Goal: Use online tool/utility: Utilize a website feature to perform a specific function

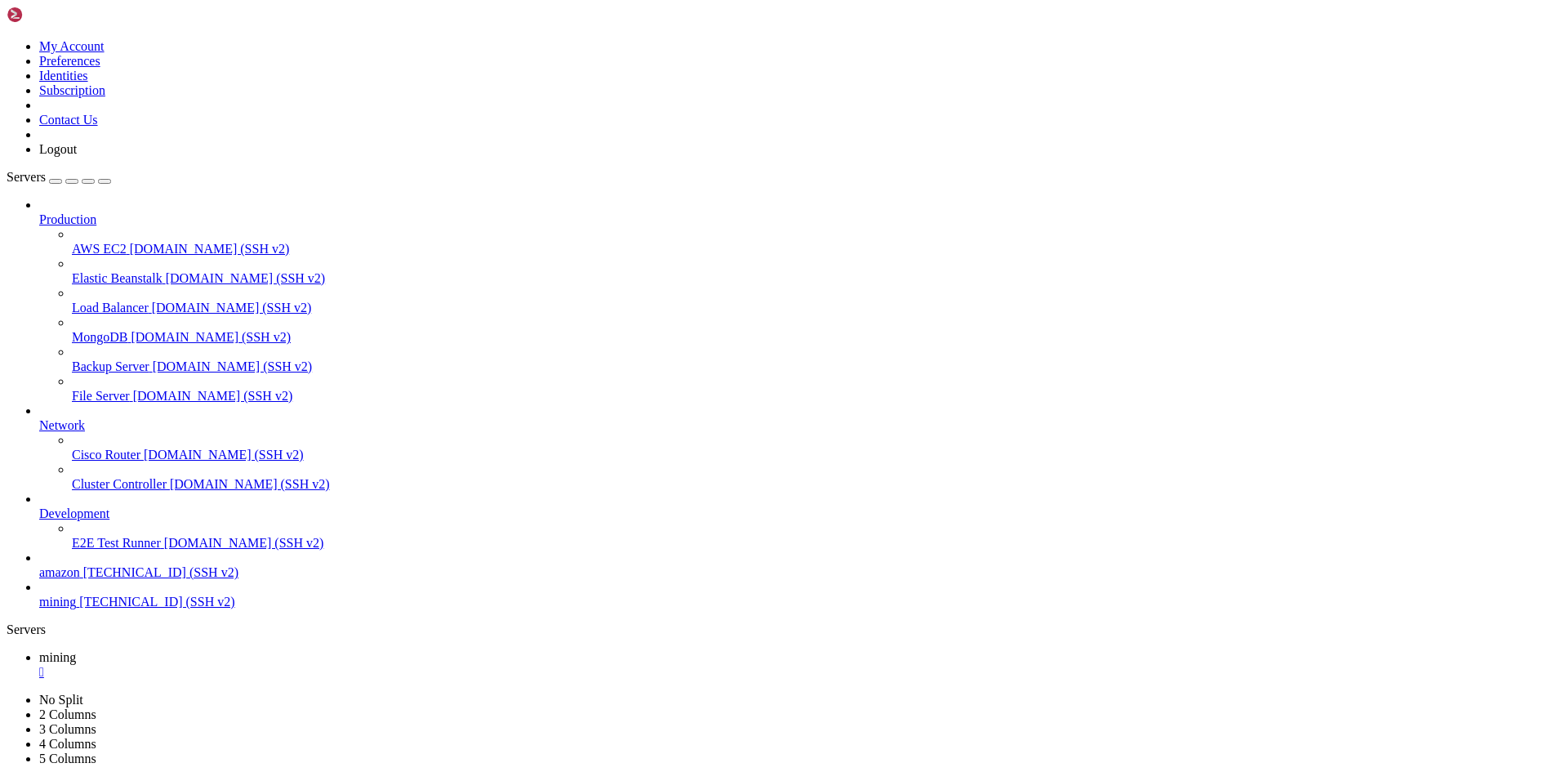
scroll to position [4781, 0]
click at [285, 665] on div "" at bounding box center [800, 672] width 1522 height 15
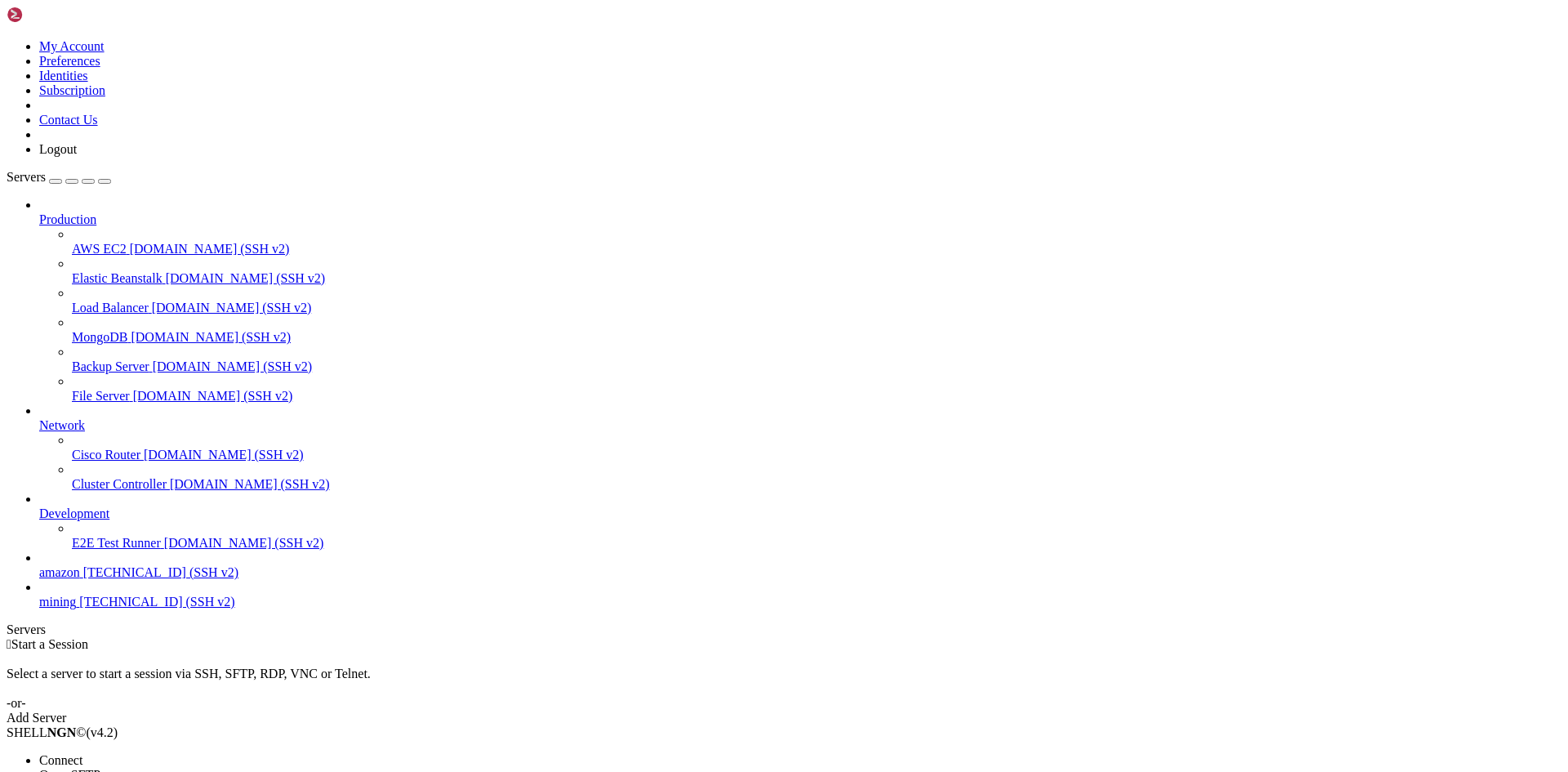
click at [83, 753] on span "Connect" at bounding box center [61, 760] width 43 height 14
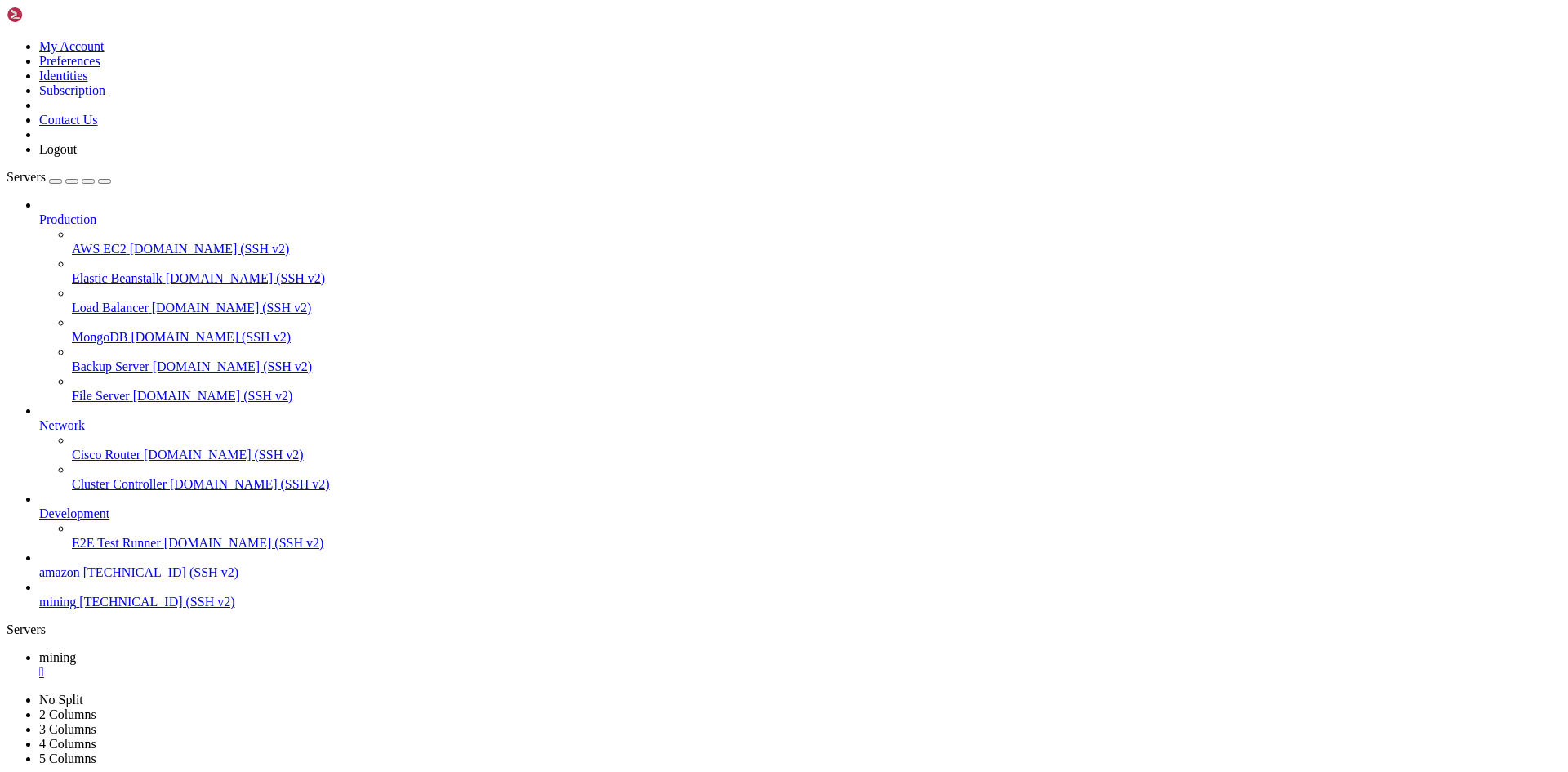
scroll to position [0, 0]
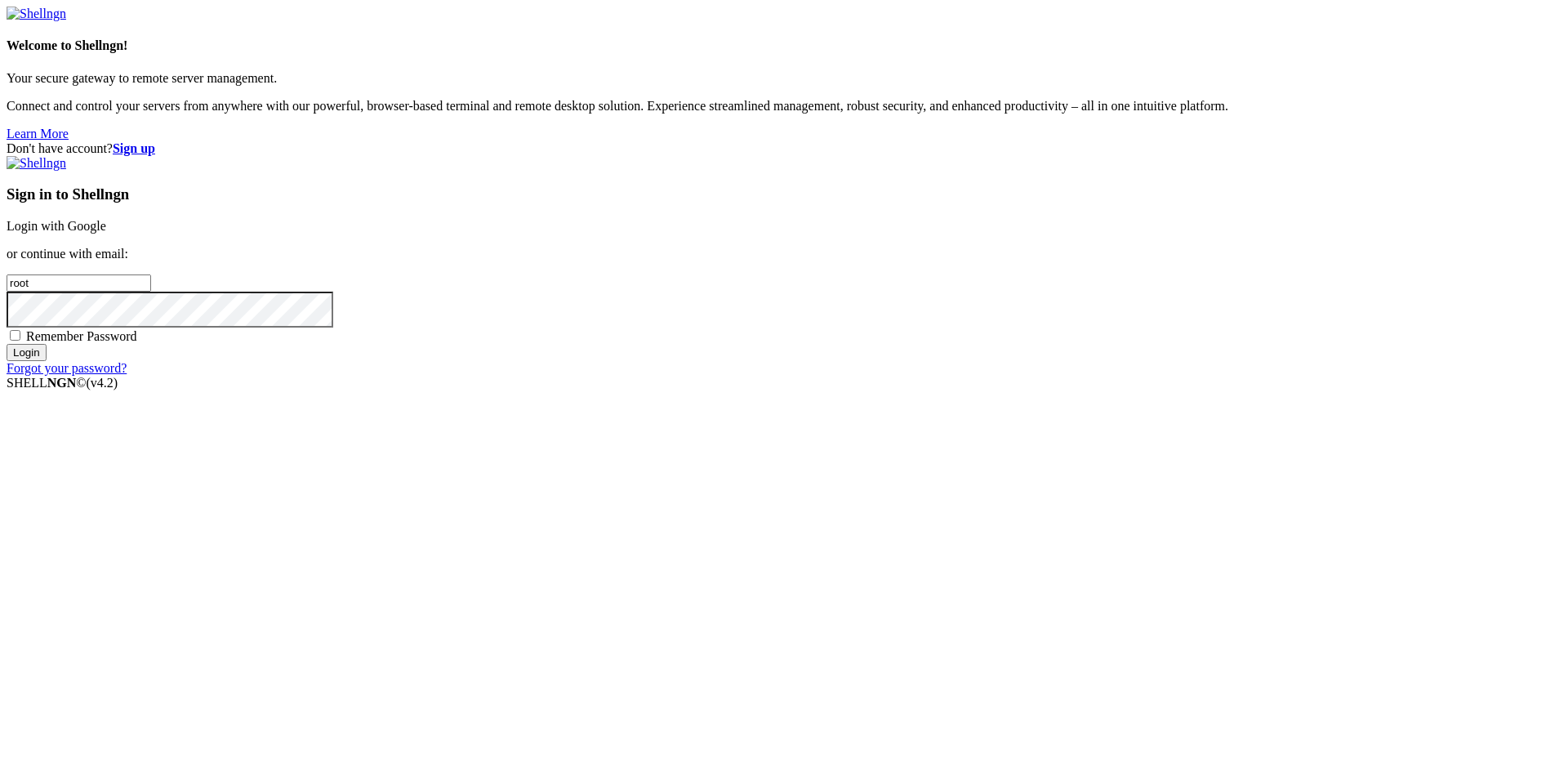
click at [47, 361] on input "Login" at bounding box center [26, 353] width 40 height 18
click at [106, 233] on link "Login with Google" at bounding box center [55, 226] width 99 height 14
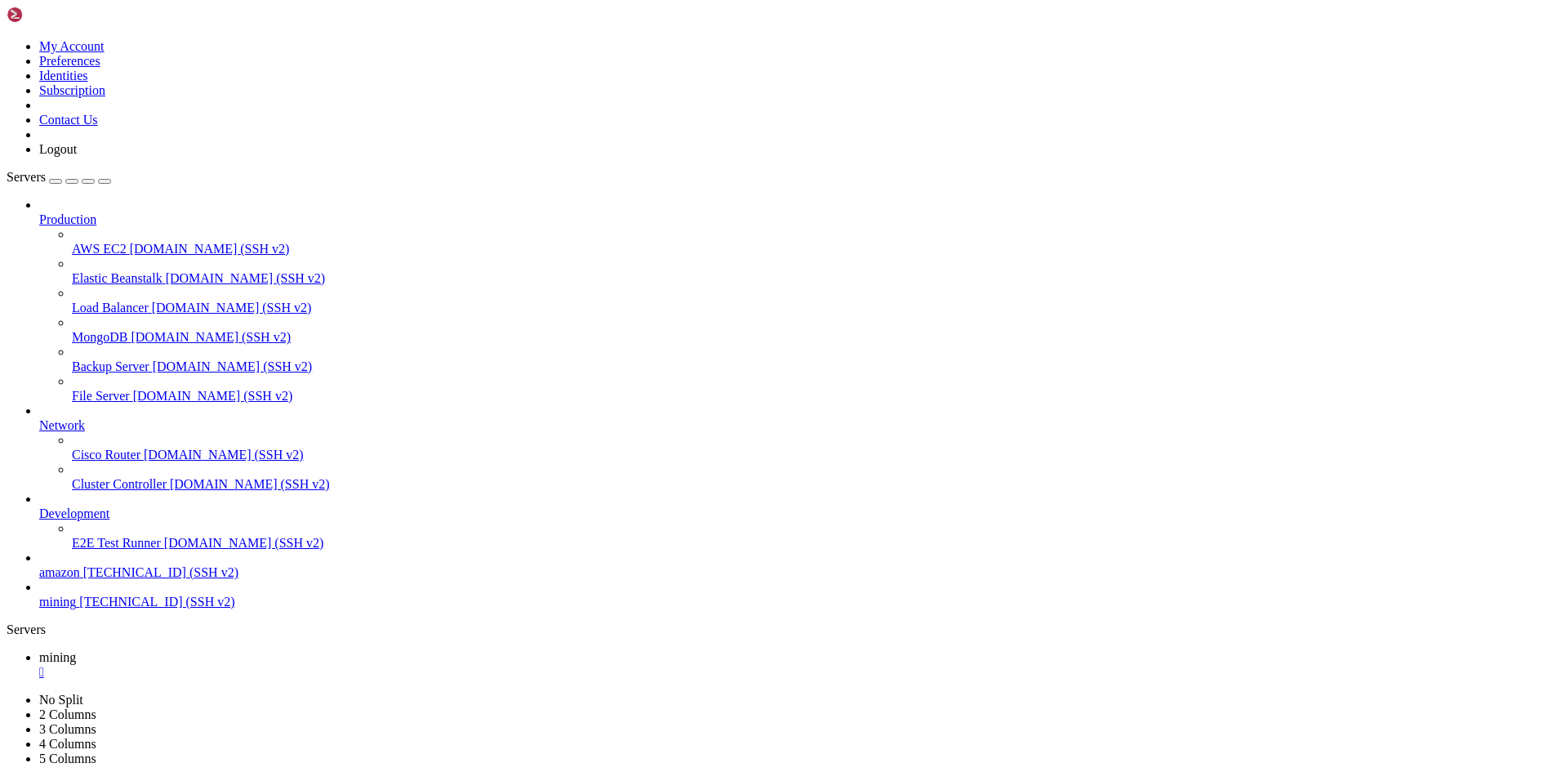
scroll to position [16, 4]
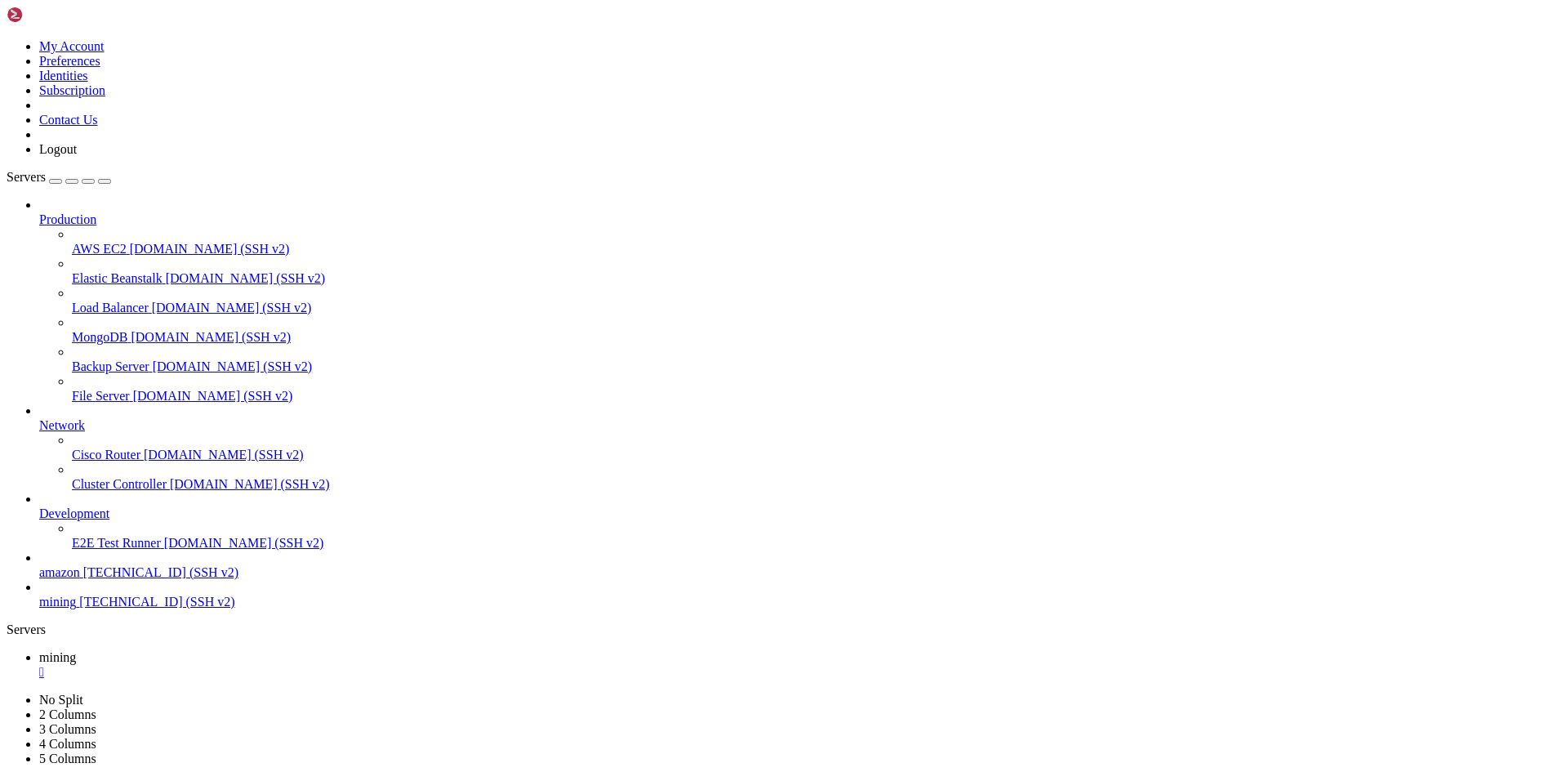
scroll to position [542, 0]
drag, startPoint x: 259, startPoint y: 1478, endPoint x: 614, endPoint y: 1479, distance: 355.0
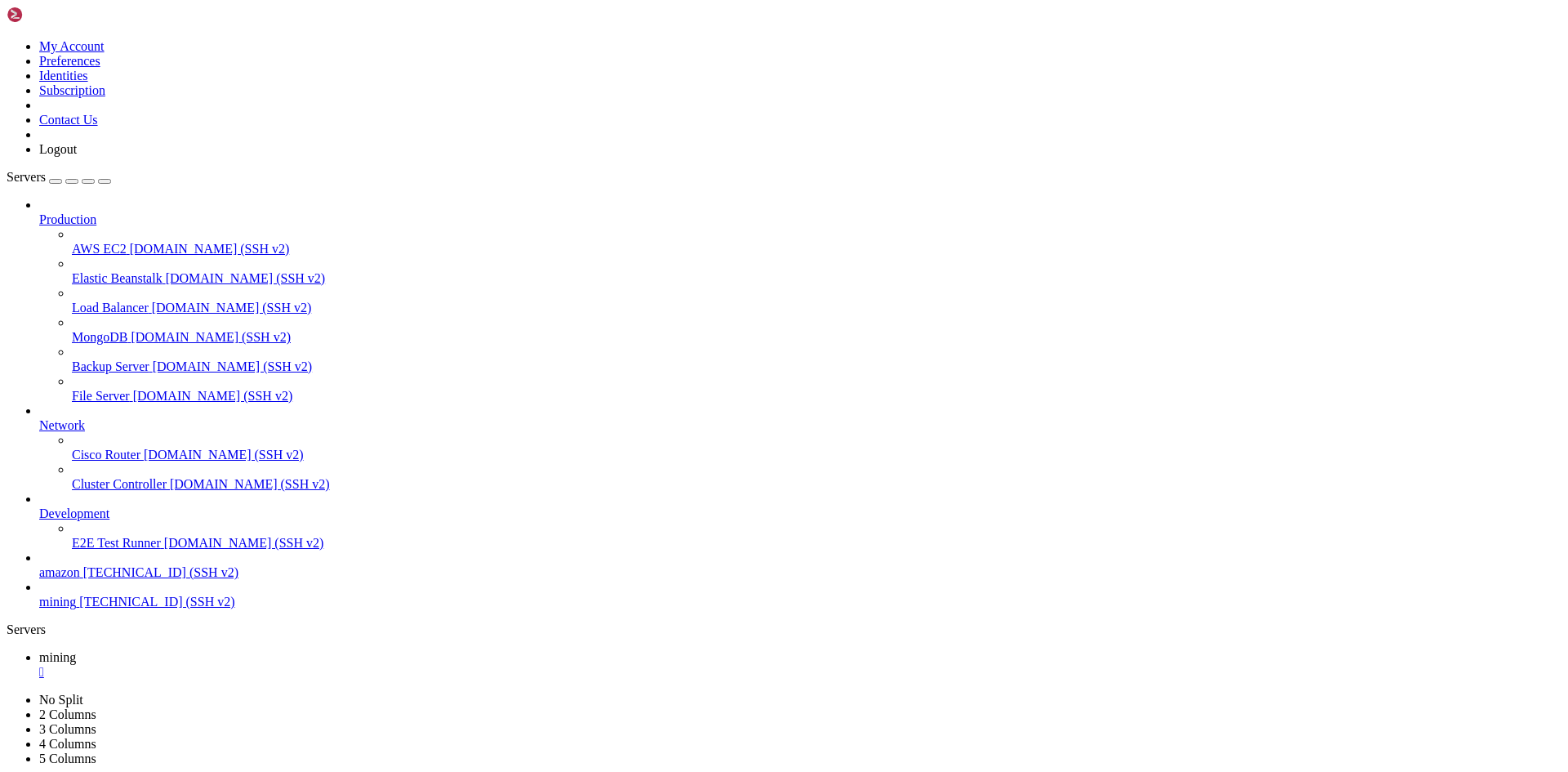
copy x-row "speed 10s/60s/15m 2671.2 n/a n/a H/s max 2672.0 H/s"
drag, startPoint x: 567, startPoint y: 1162, endPoint x: 589, endPoint y: 1162, distance: 22.0
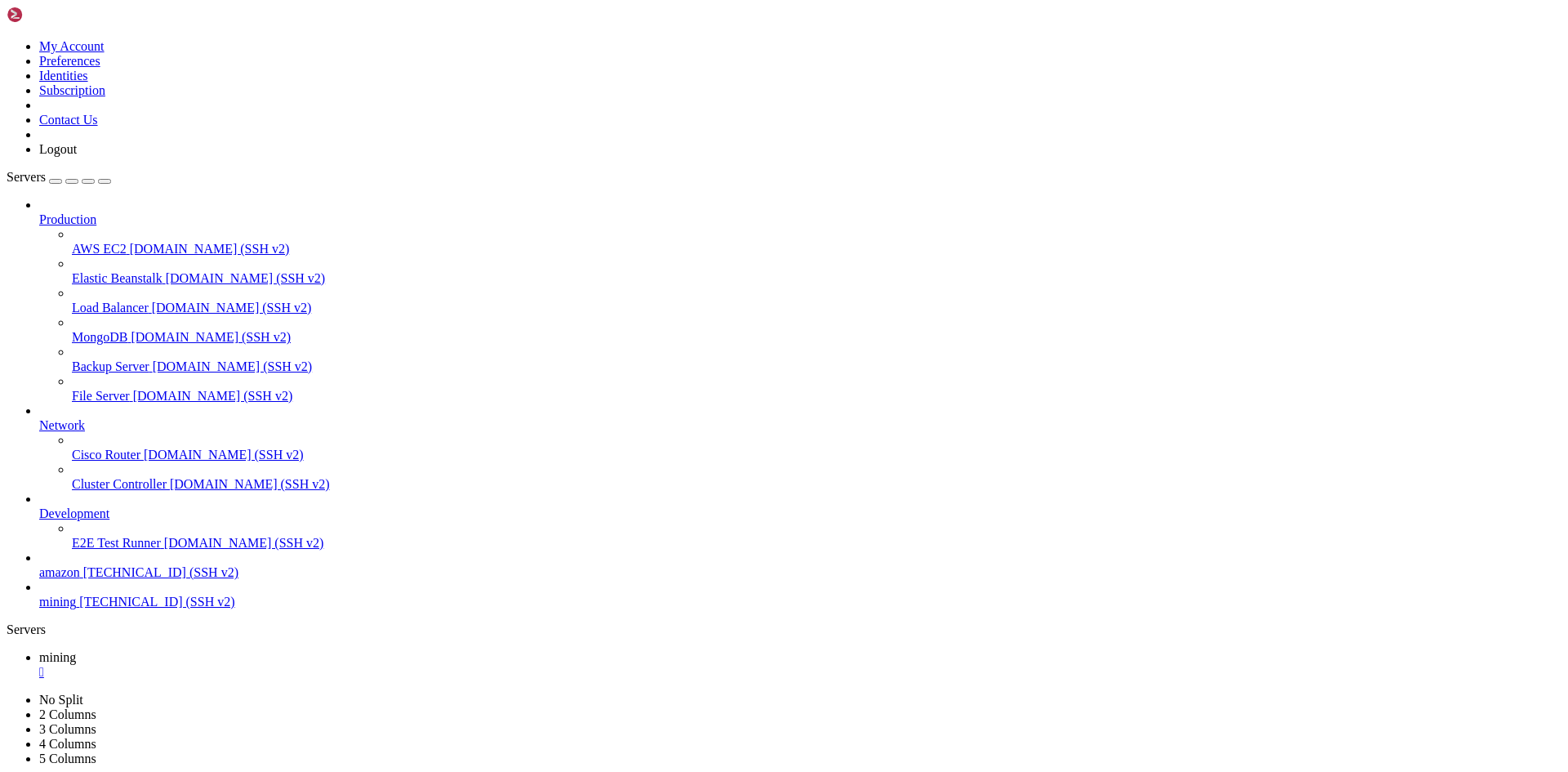
scroll to position [4720, 0]
click at [285, 665] on div "" at bounding box center [800, 672] width 1522 height 15
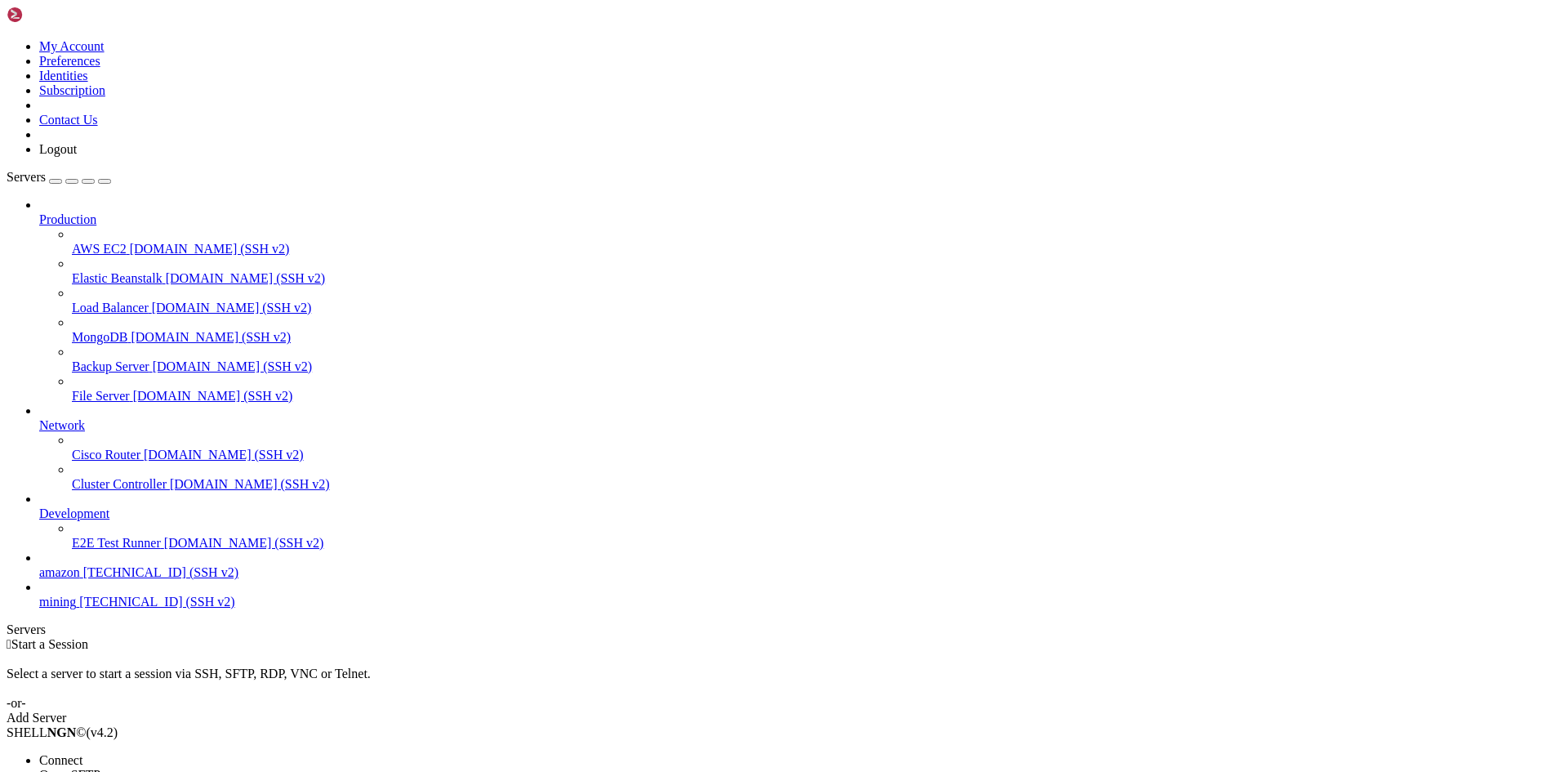
click at [83, 753] on span "Connect" at bounding box center [61, 760] width 43 height 14
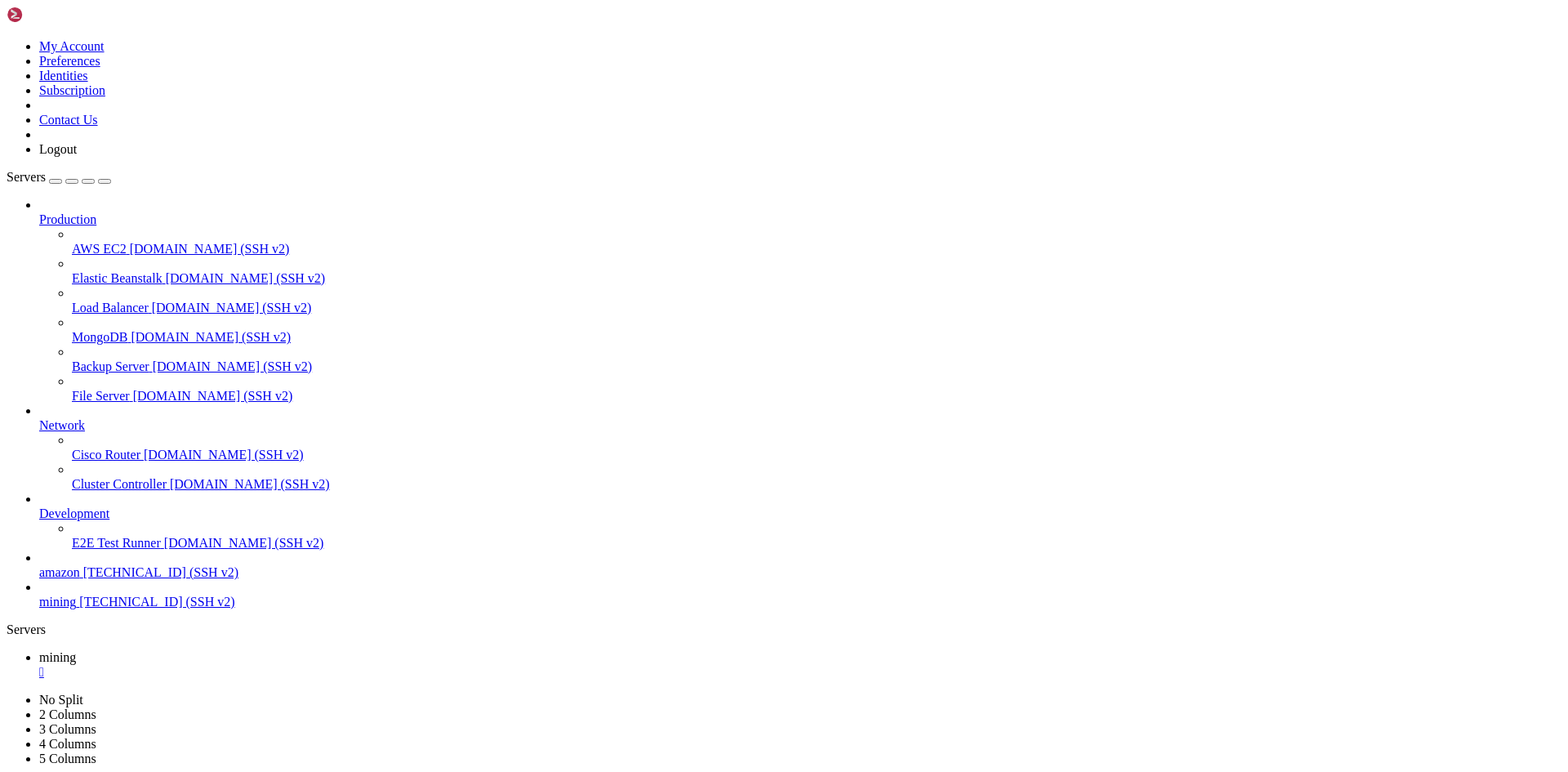
scroll to position [194, 0]
click at [281, 665] on div "" at bounding box center [800, 672] width 1522 height 15
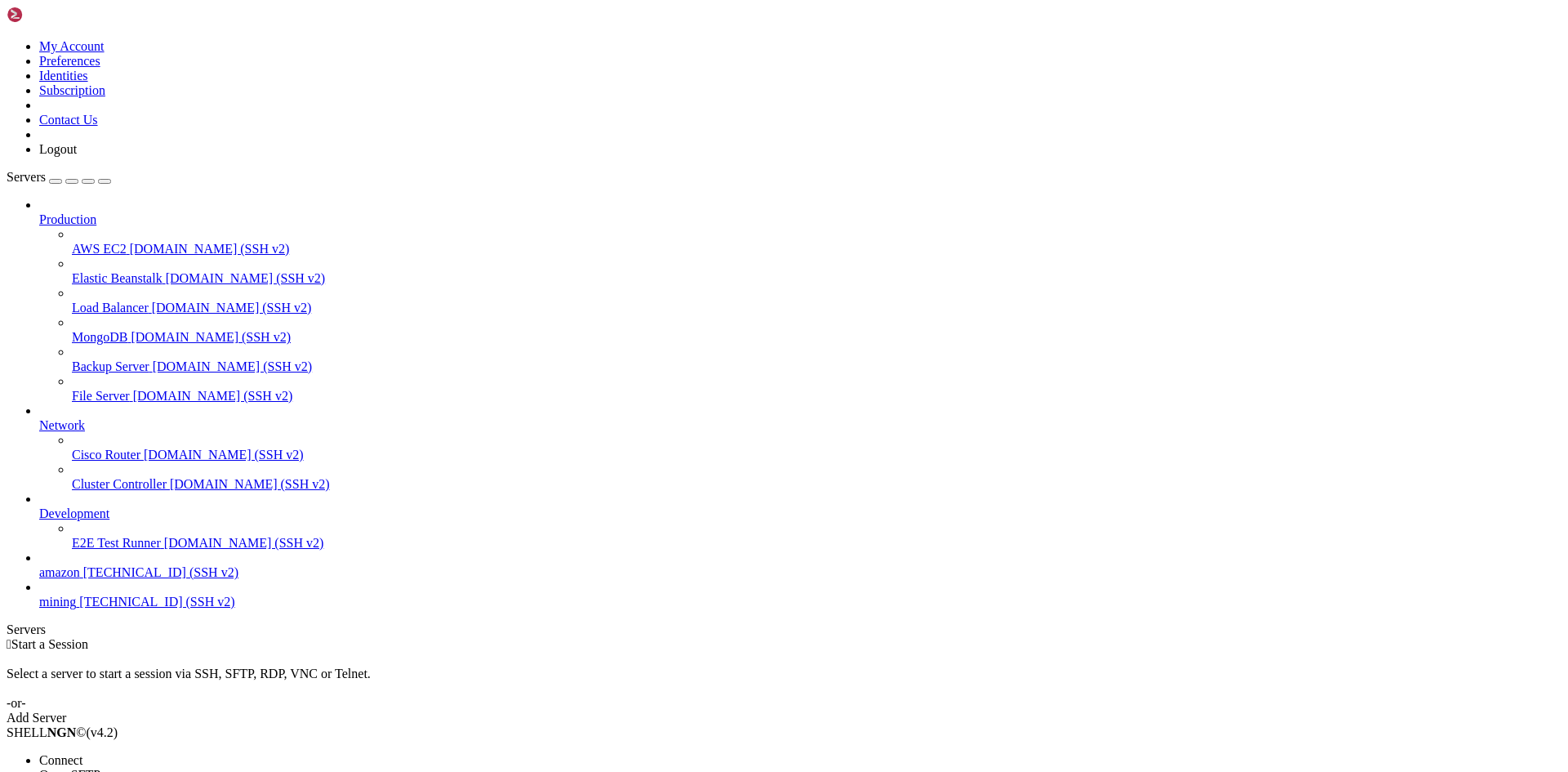
click at [83, 753] on span "Connect" at bounding box center [61, 760] width 43 height 14
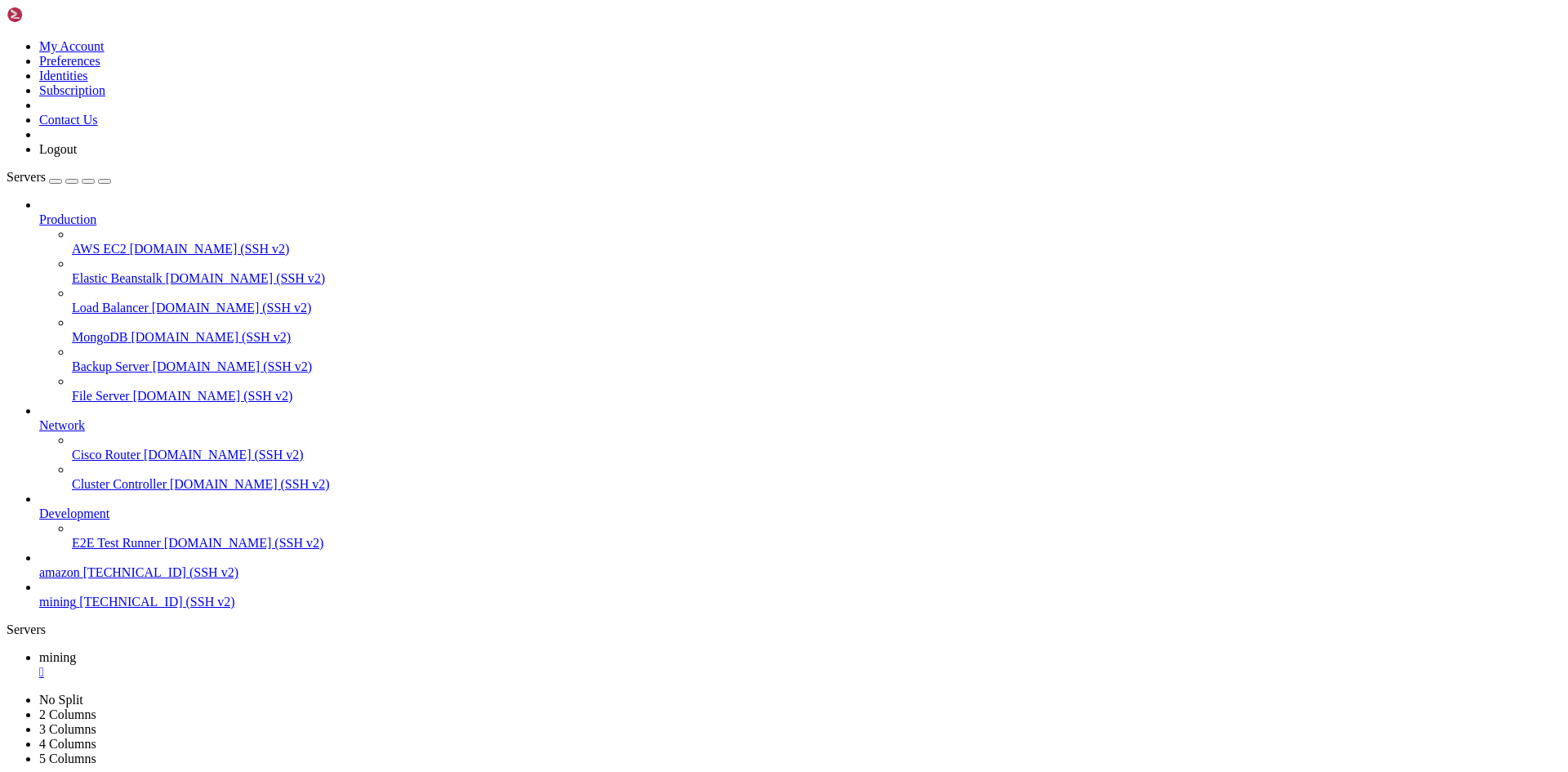
scroll to position [16, 2]
drag, startPoint x: 268, startPoint y: 541, endPoint x: 480, endPoint y: 621, distance: 226.6
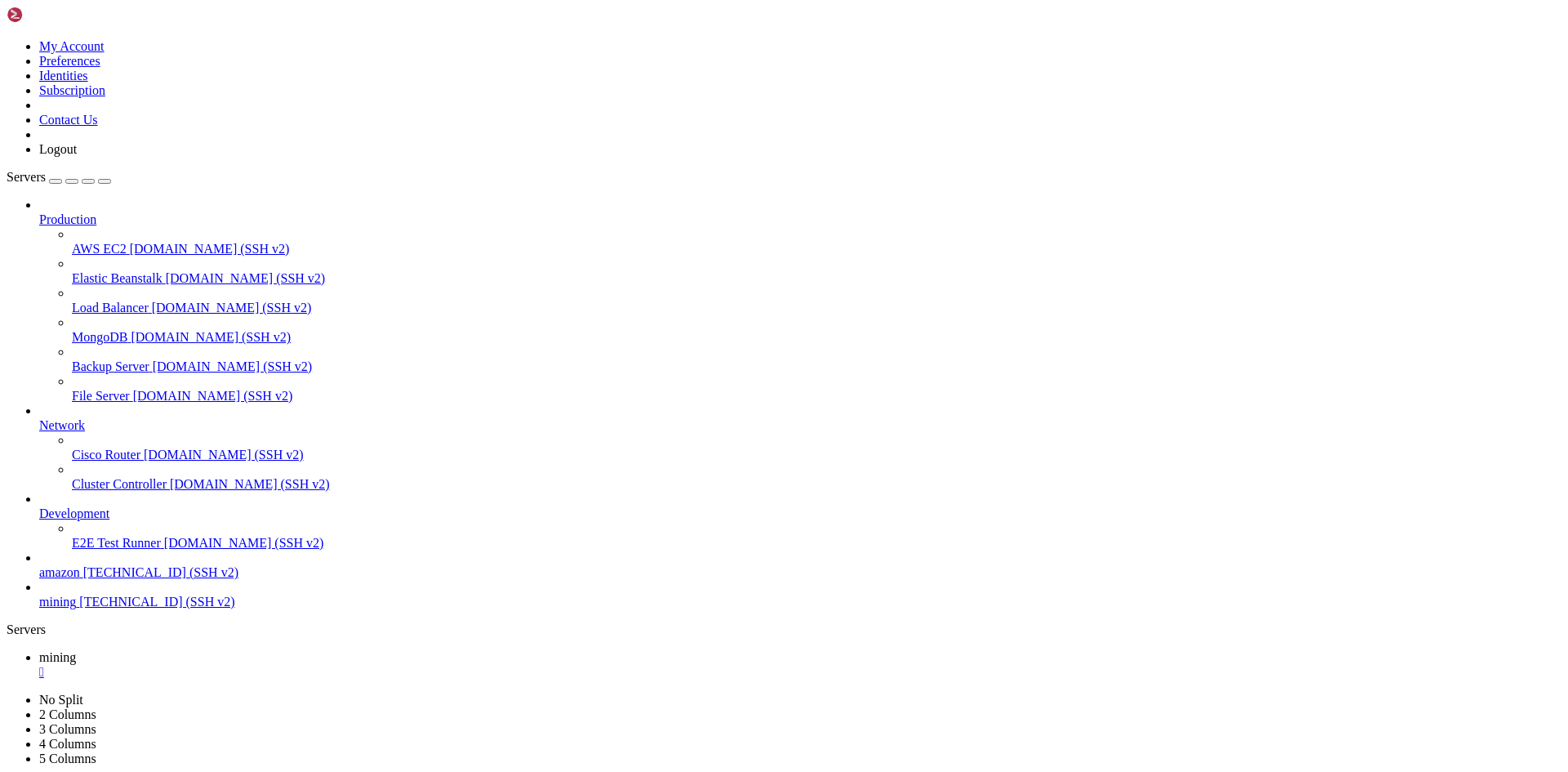
click at [284, 665] on div "" at bounding box center [800, 672] width 1522 height 15
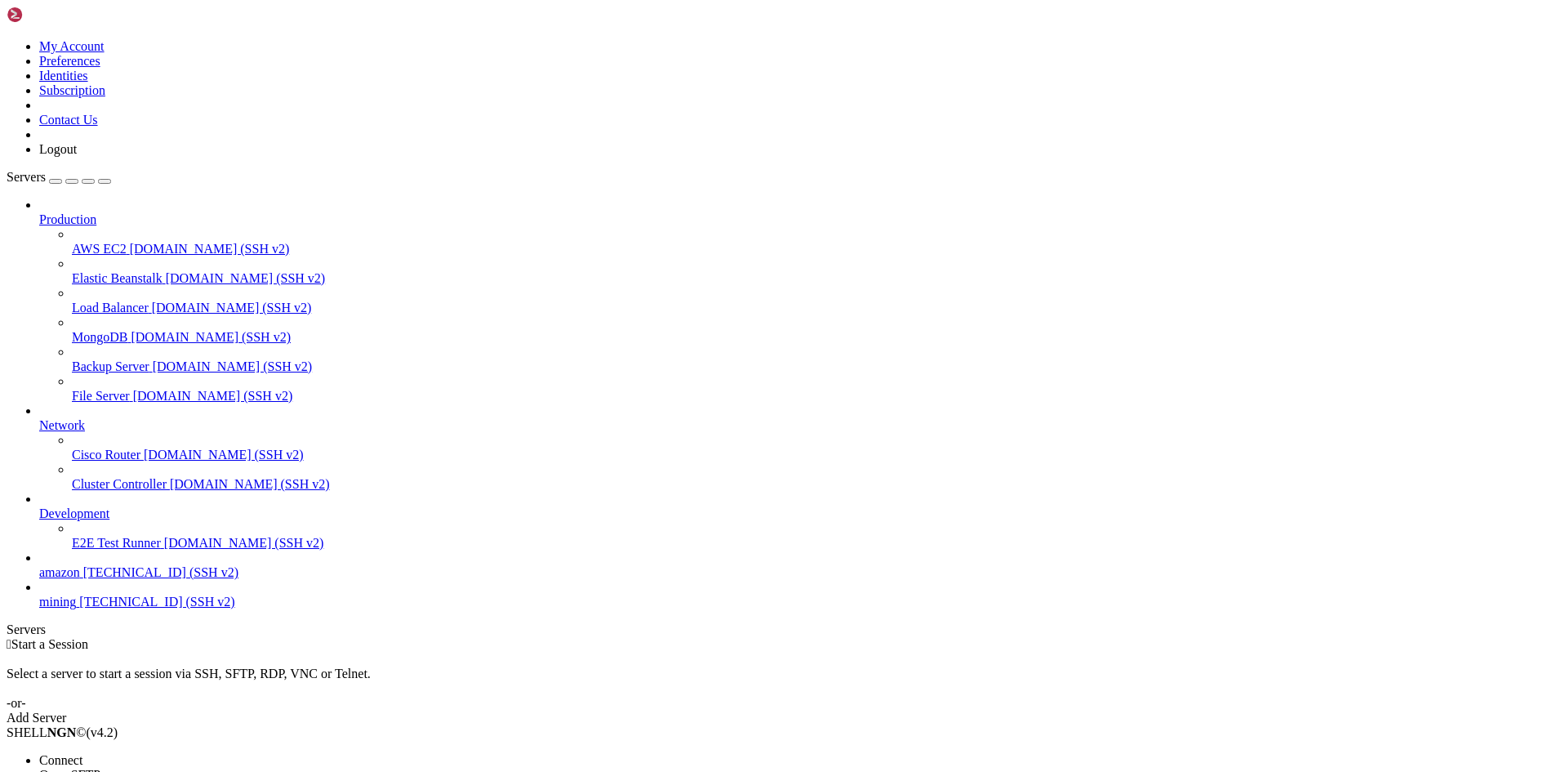
click at [83, 753] on span "Connect" at bounding box center [61, 760] width 43 height 14
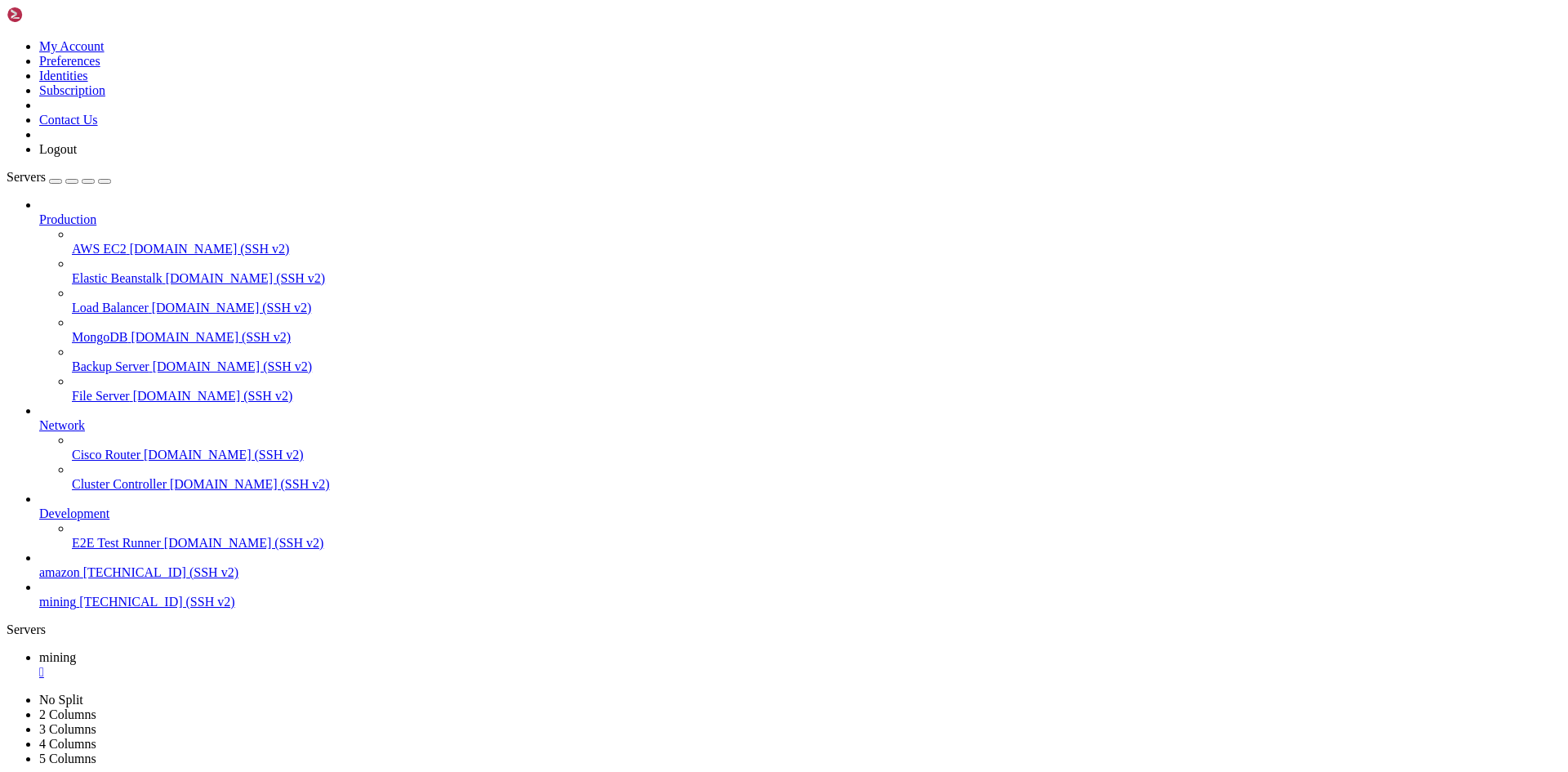
scroll to position [16, 2]
drag, startPoint x: 275, startPoint y: 1438, endPoint x: 506, endPoint y: 1438, distance: 231.0
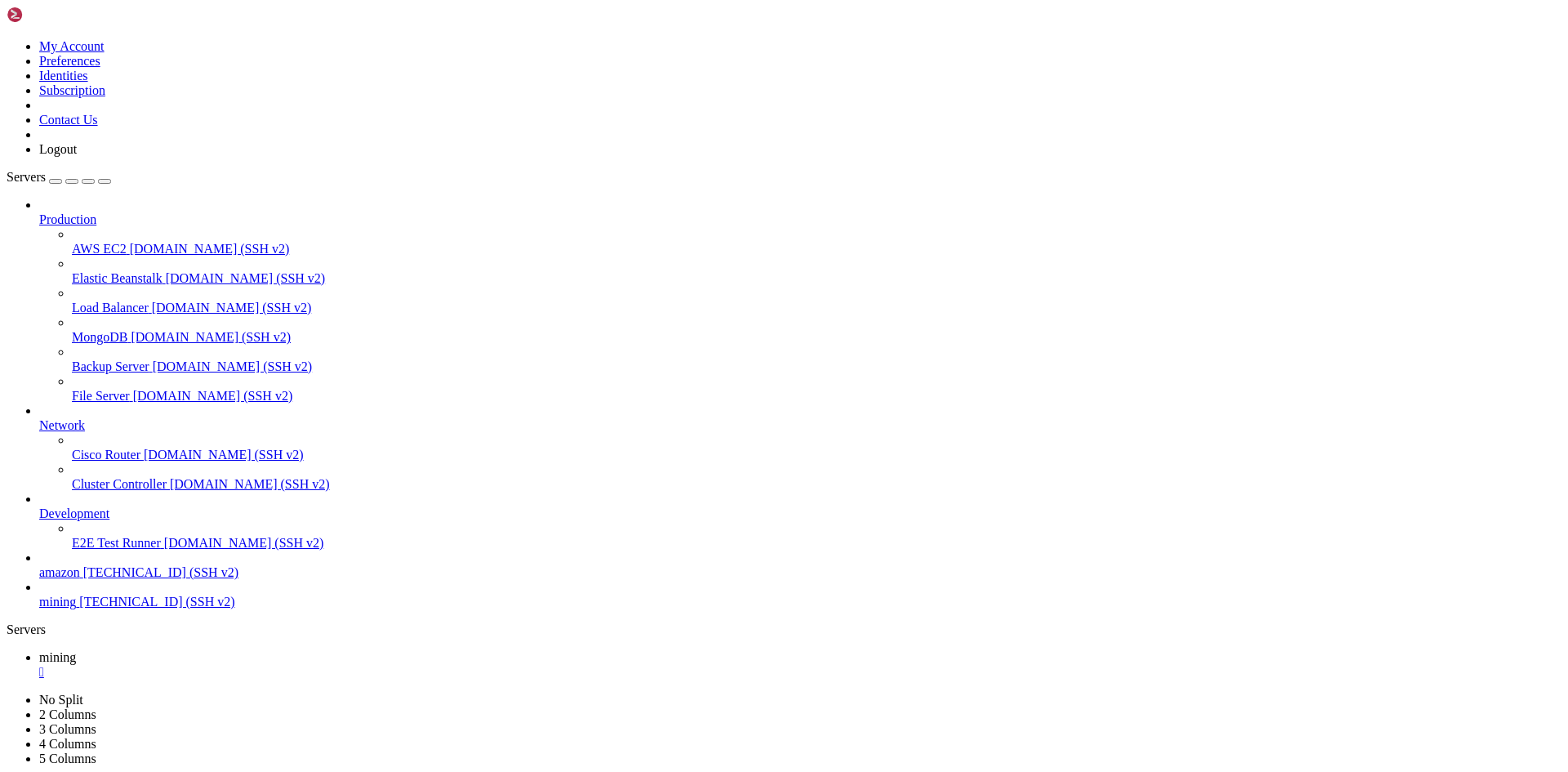
copy x-row "nano /root/xmrig/build/config.json"
drag, startPoint x: 492, startPoint y: 1530, endPoint x: 283, endPoint y: 1452, distance: 223.1
drag, startPoint x: 351, startPoint y: 1118, endPoint x: 444, endPoint y: 1118, distance: 93.0
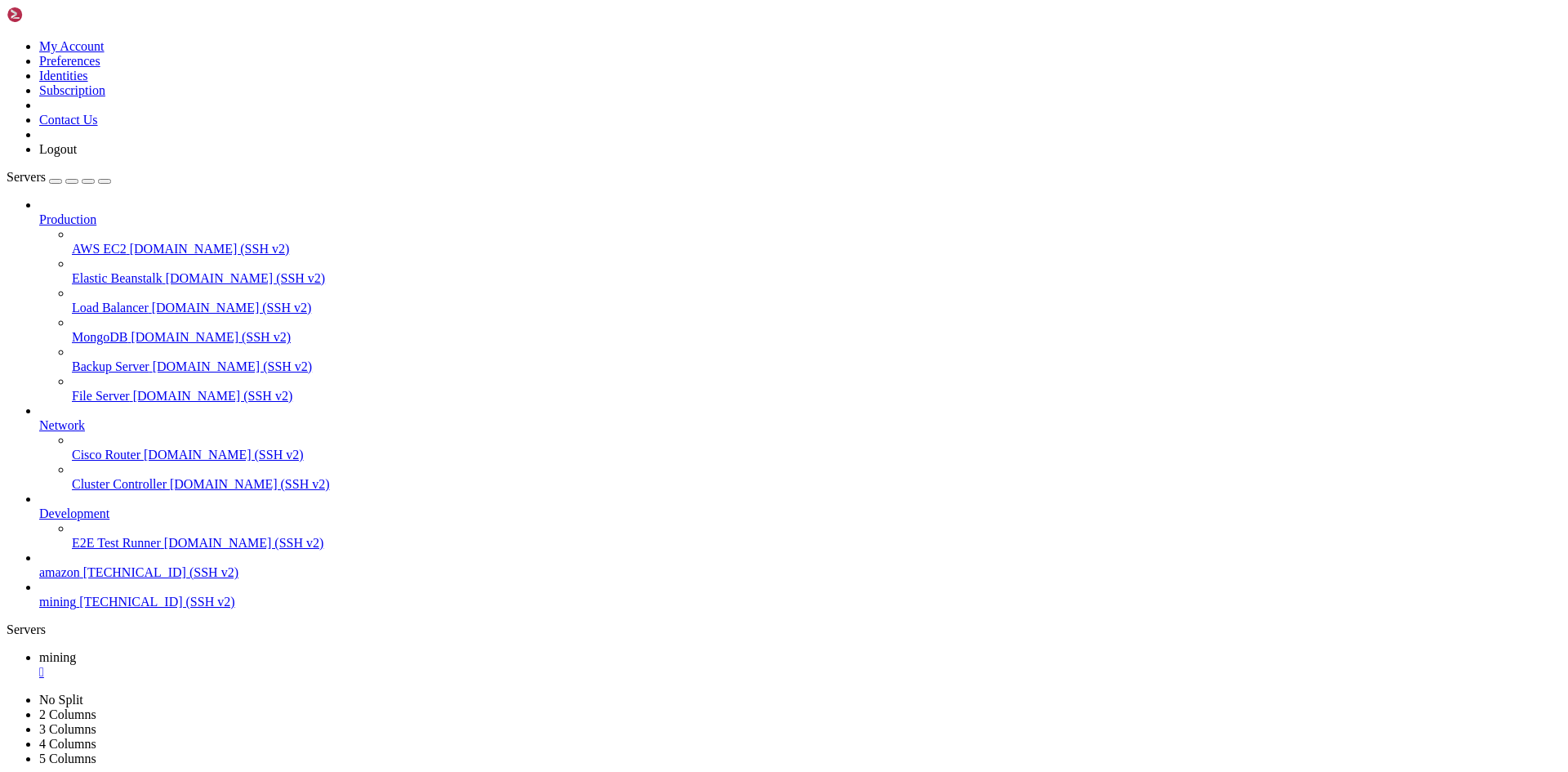
drag, startPoint x: 442, startPoint y: 1159, endPoint x: 281, endPoint y: 1250, distance: 184.9
